Goal: Information Seeking & Learning: Find specific fact

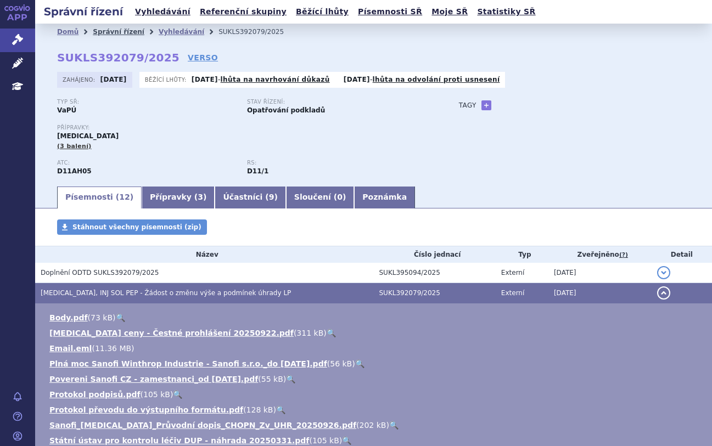
click at [114, 35] on link "Správní řízení" at bounding box center [119, 32] width 52 height 8
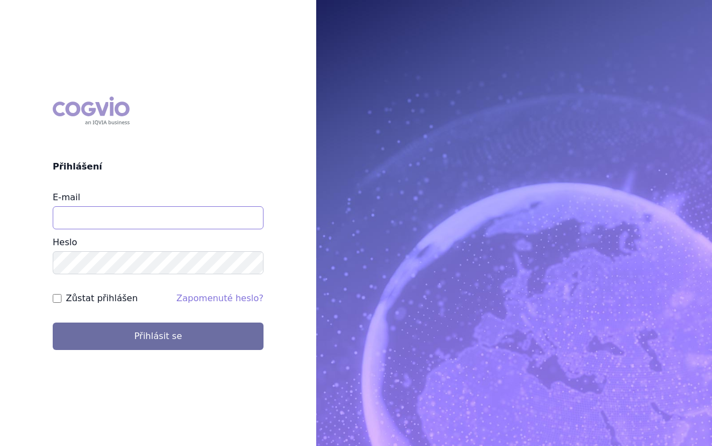
click at [122, 215] on input "E-mail" at bounding box center [158, 217] width 211 height 23
type input "michaela.x.tauchmanova@gsk.com"
click at [53, 323] on button "Přihlásit se" at bounding box center [158, 336] width 211 height 27
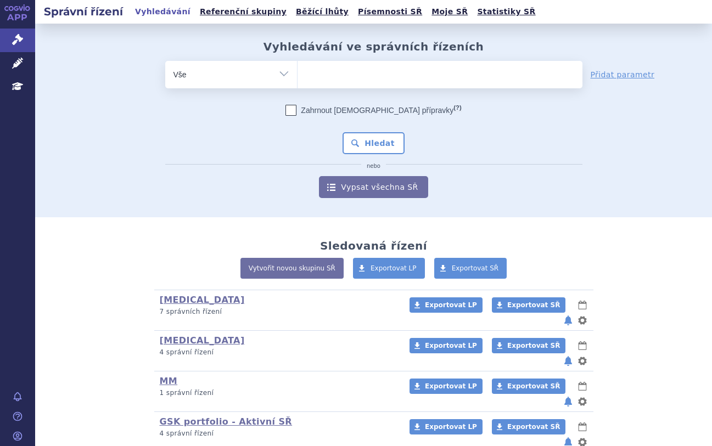
click at [350, 70] on ul at bounding box center [439, 72] width 285 height 23
click at [297, 70] on select at bounding box center [297, 73] width 1 height 27
paste input "SUKLS192685/2025"
type input "SUKLS192685/2025"
select select "SUKLS192685/2025"
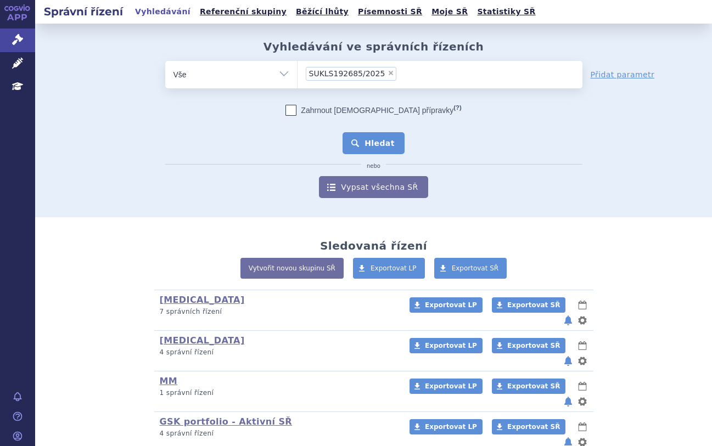
click at [372, 145] on button "Hledat" at bounding box center [373, 143] width 62 height 22
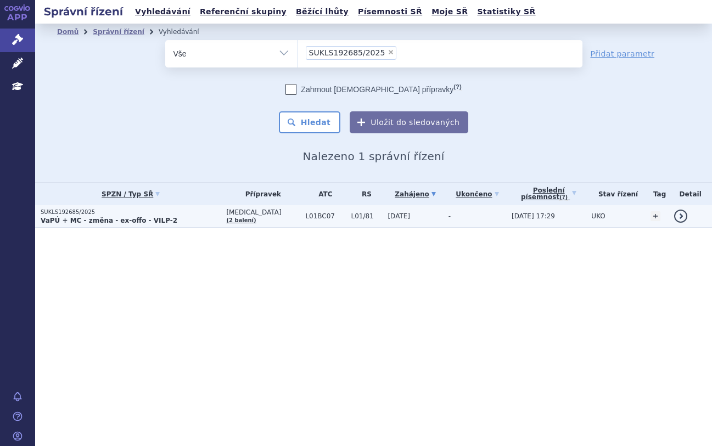
click at [189, 222] on p "VaPÚ + MC - změna - ex-offo - VILP-2" at bounding box center [131, 220] width 180 height 9
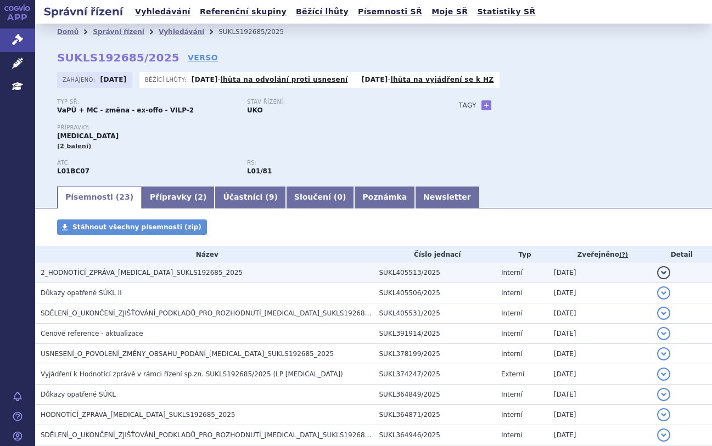
click at [179, 277] on span "2_HODNOTÍCÍ_ZPRÁVA_ONUREG_SUKLS192685_2025" at bounding box center [142, 273] width 202 height 8
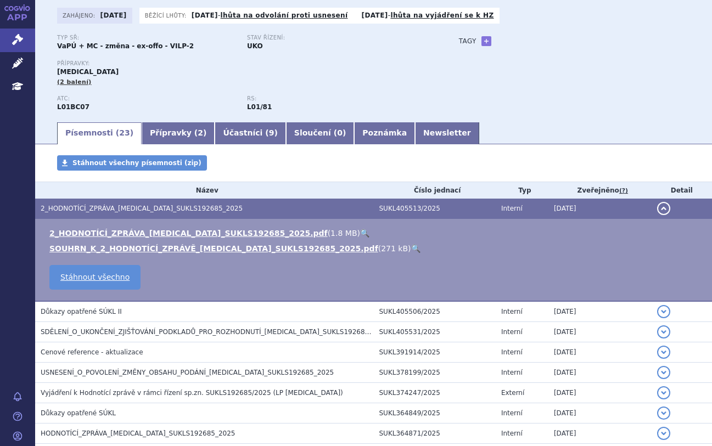
scroll to position [65, 0]
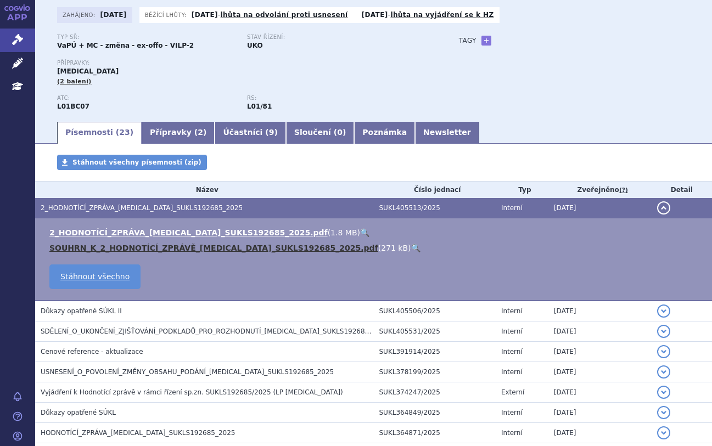
click at [161, 248] on link "SOUHRN_K_2_HODNOTÍCÍ_ZPRÁVĚ_ONUREG_SUKLS192685_2025.pdf" at bounding box center [213, 248] width 329 height 9
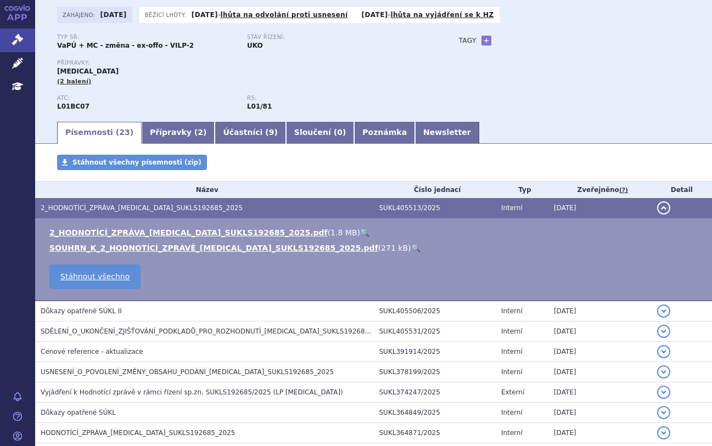
scroll to position [0, 0]
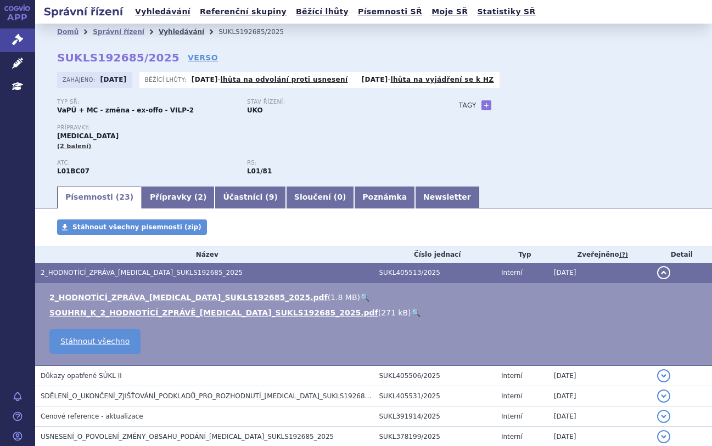
click at [161, 31] on link "Vyhledávání" at bounding box center [182, 32] width 46 height 8
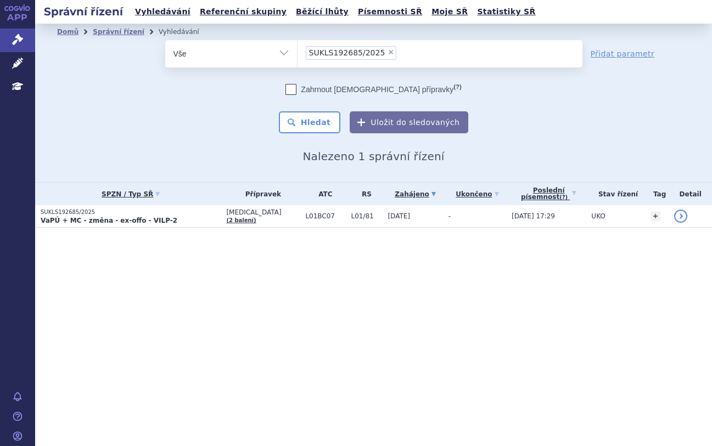
click at [387, 52] on span "×" at bounding box center [390, 52] width 7 height 7
click at [297, 52] on select "SUKLS192685/2025" at bounding box center [297, 53] width 1 height 27
select select
type input "SUKLS231427/2025"
select select "SUKLS231427/2025"
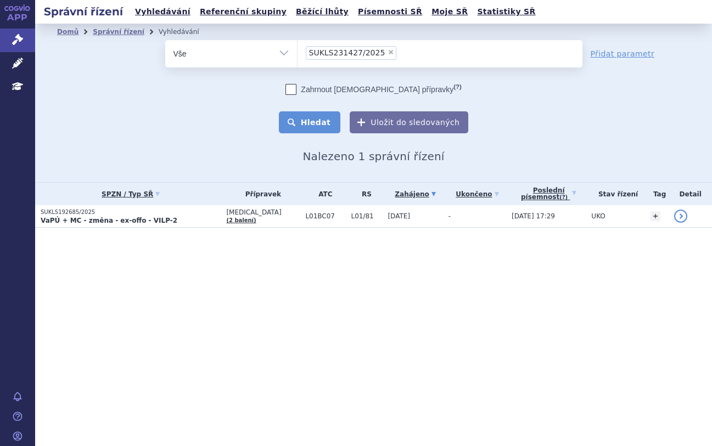
click at [318, 124] on button "Hledat" at bounding box center [310, 122] width 62 height 22
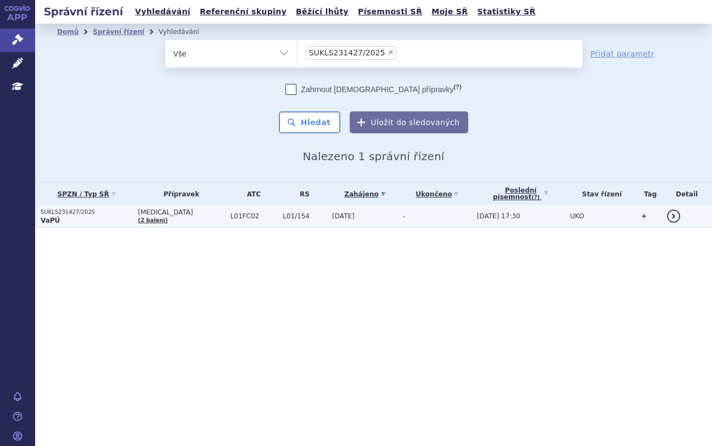
click at [190, 215] on span "[MEDICAL_DATA]" at bounding box center [181, 213] width 87 height 8
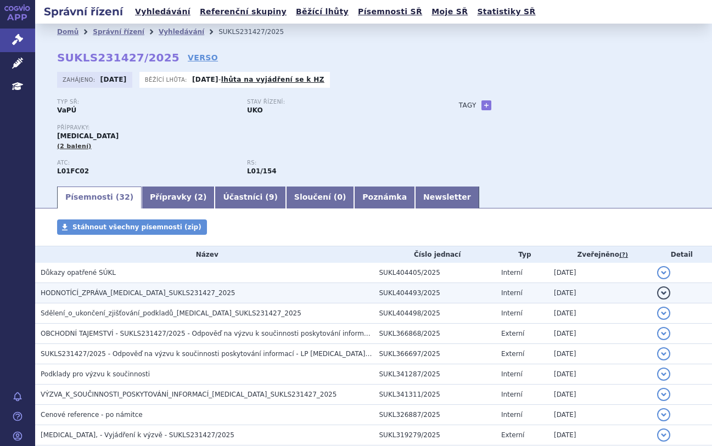
click at [193, 289] on h3 "HODNOTÍCÍ_ZPRÁVA_[MEDICAL_DATA]_SUKLS231427_2025" at bounding box center [207, 293] width 333 height 11
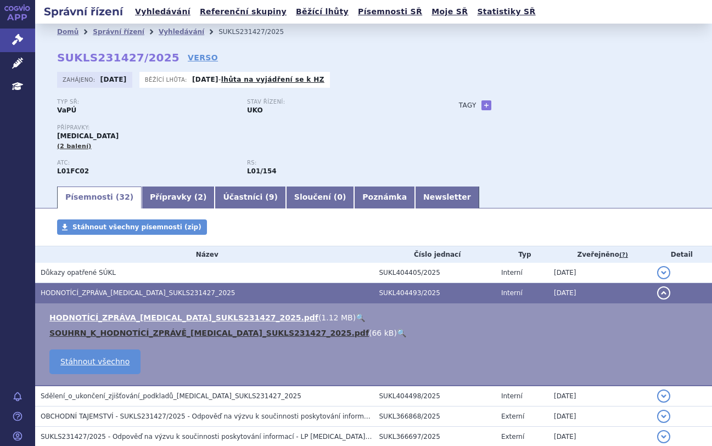
click at [167, 329] on link "SOUHRN_K_HODNOTÍCÍ_ZPRÁVĚ_SARCLISA_SUKLS231427_2025.pdf" at bounding box center [208, 333] width 319 height 9
